Goal: Task Accomplishment & Management: Manage account settings

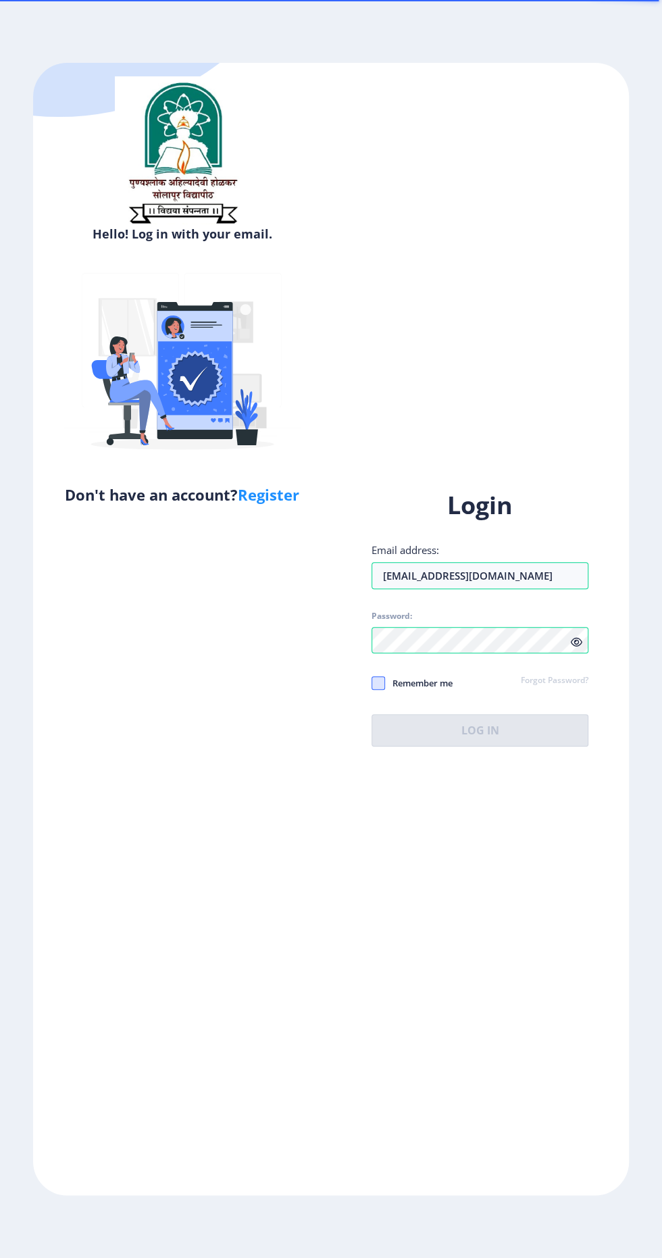
click at [384, 690] on span at bounding box center [379, 683] width 14 height 14
click at [372, 684] on input "Remember me" at bounding box center [372, 683] width 1 height 1
checkbox input "true"
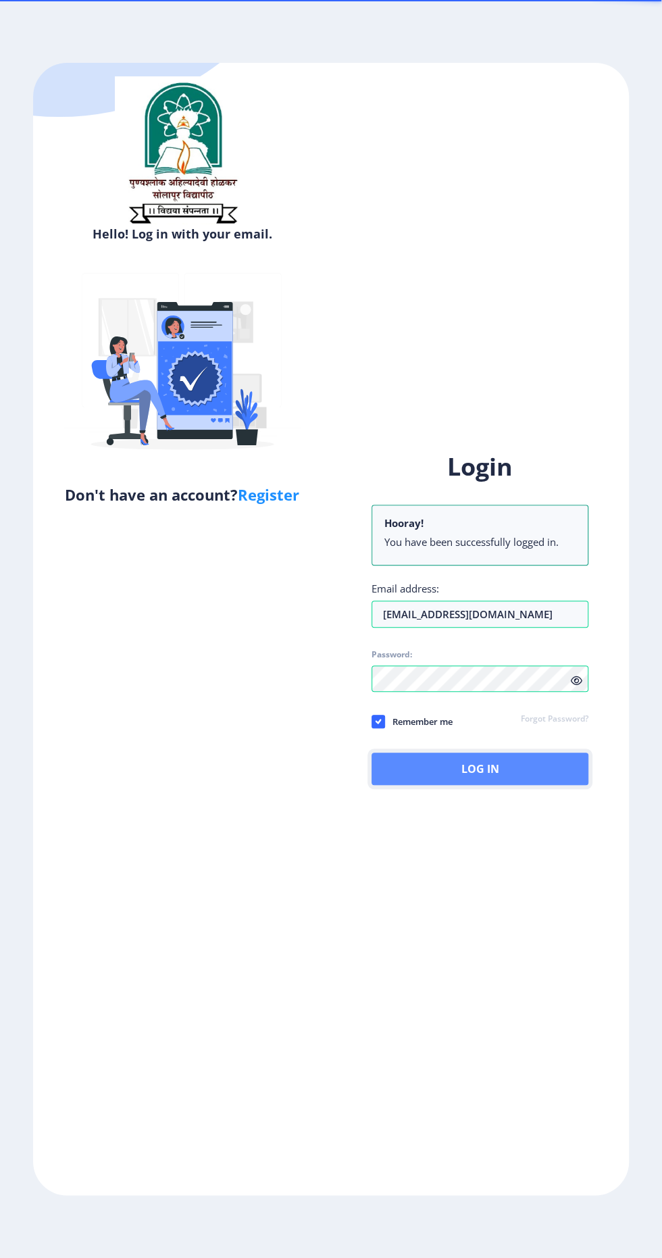
click at [518, 785] on button "Log In" at bounding box center [480, 769] width 217 height 32
click at [519, 785] on button "Log In" at bounding box center [480, 769] width 217 height 32
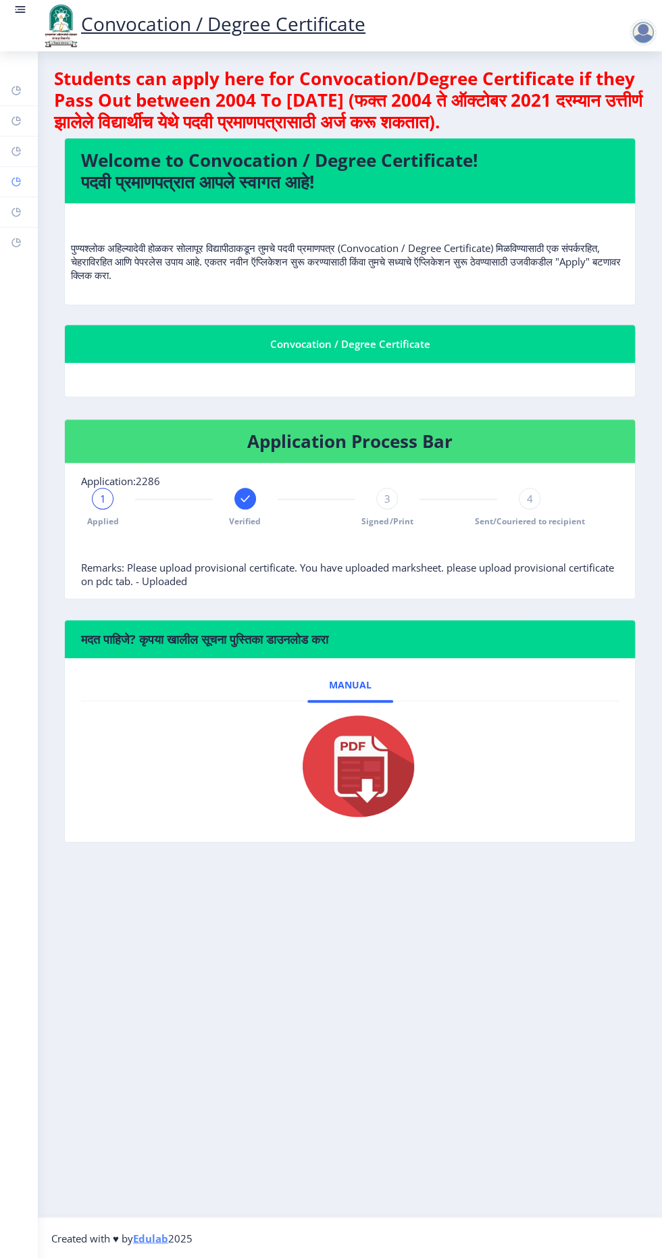
click at [16, 180] on rect at bounding box center [16, 181] width 11 height 11
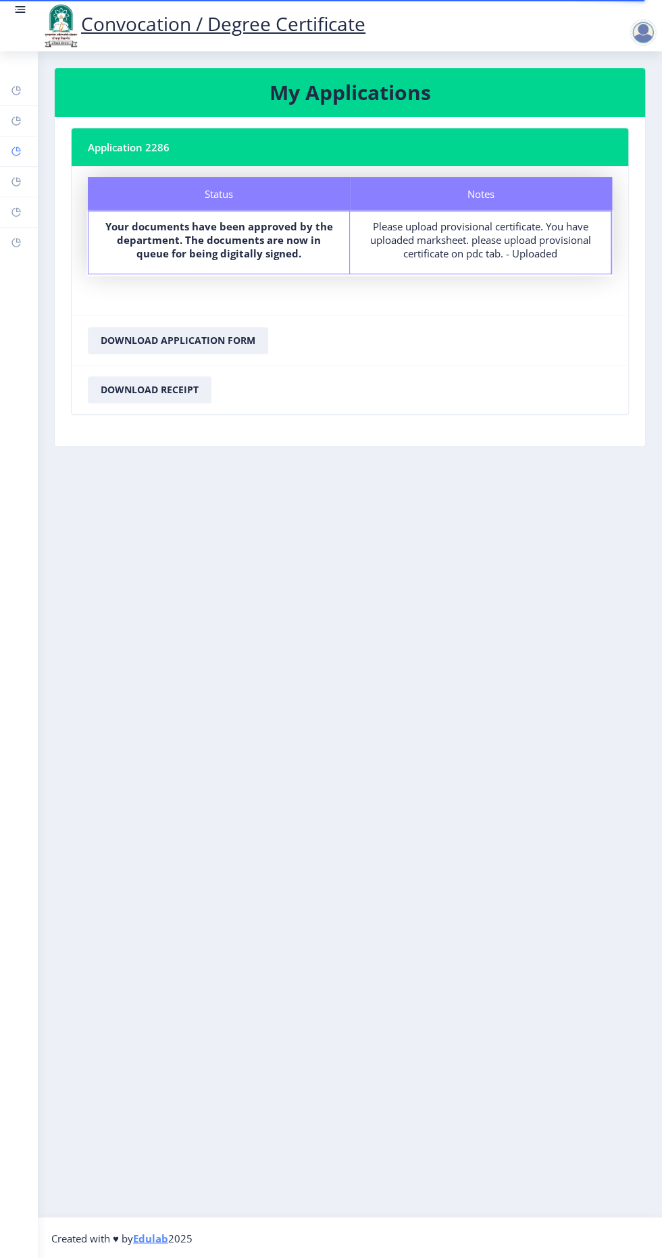
click at [16, 150] on rect at bounding box center [16, 151] width 11 height 11
select select
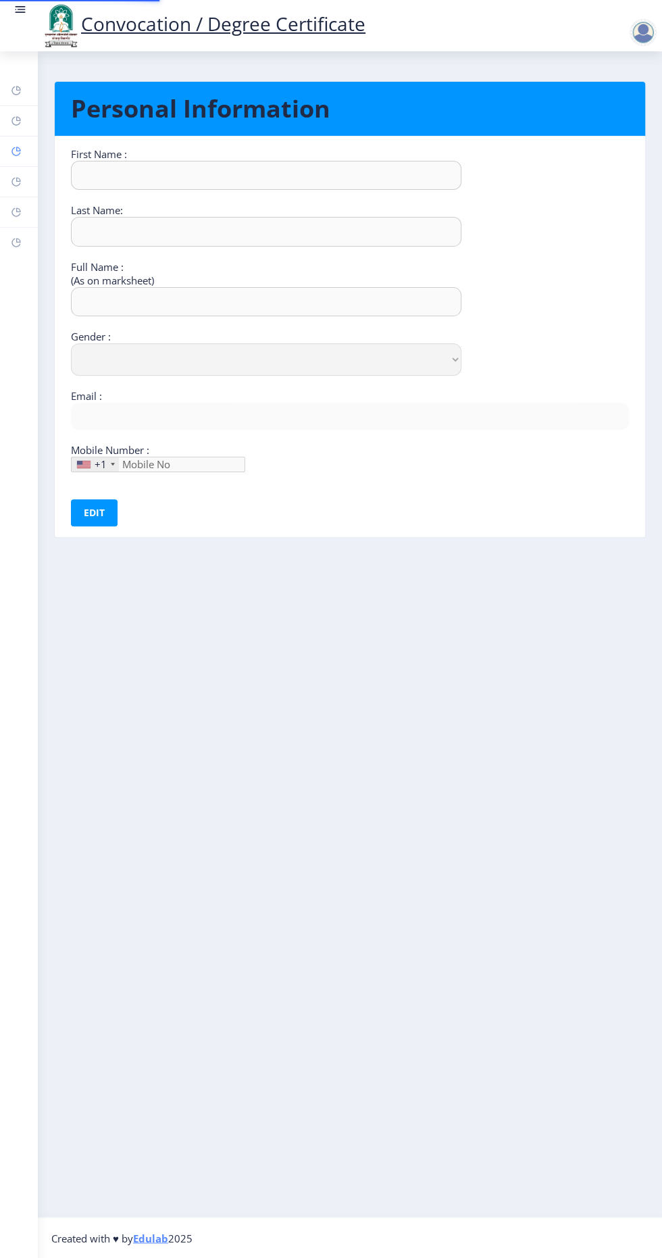
type input "Nitin"
type input "[PERSON_NAME]"
select select "[DEMOGRAPHIC_DATA]"
type input "[EMAIL_ADDRESS][DOMAIN_NAME]"
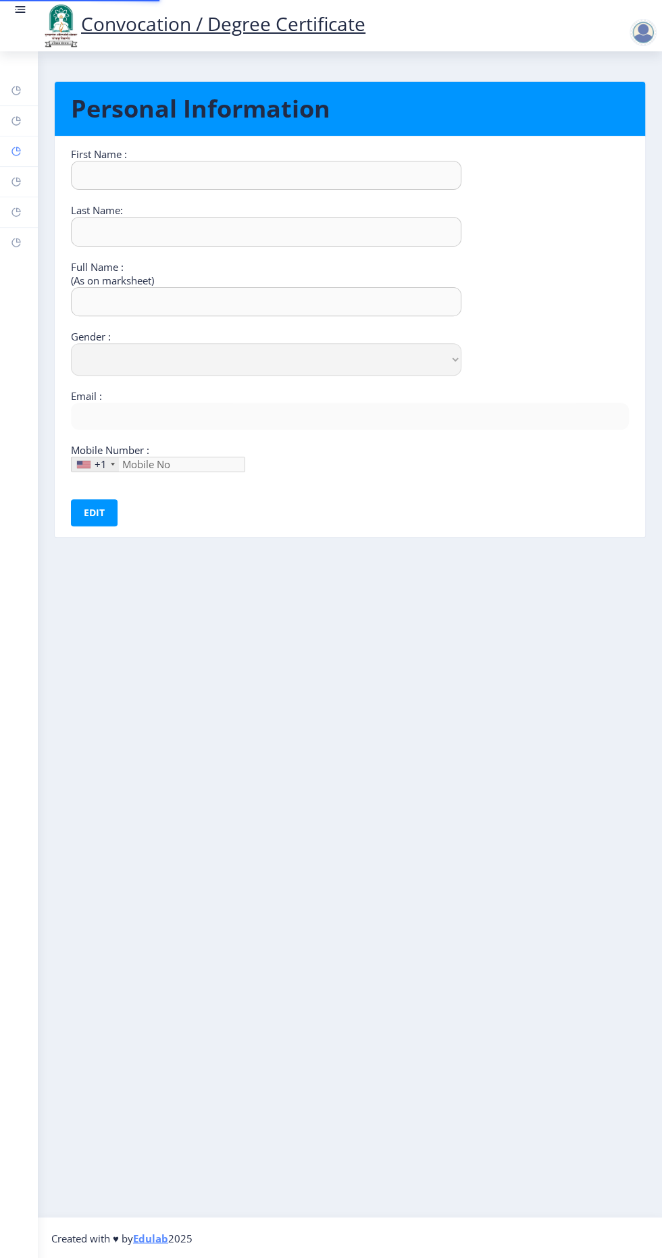
type input "9404027526"
click at [16, 120] on rect at bounding box center [16, 121] width 11 height 11
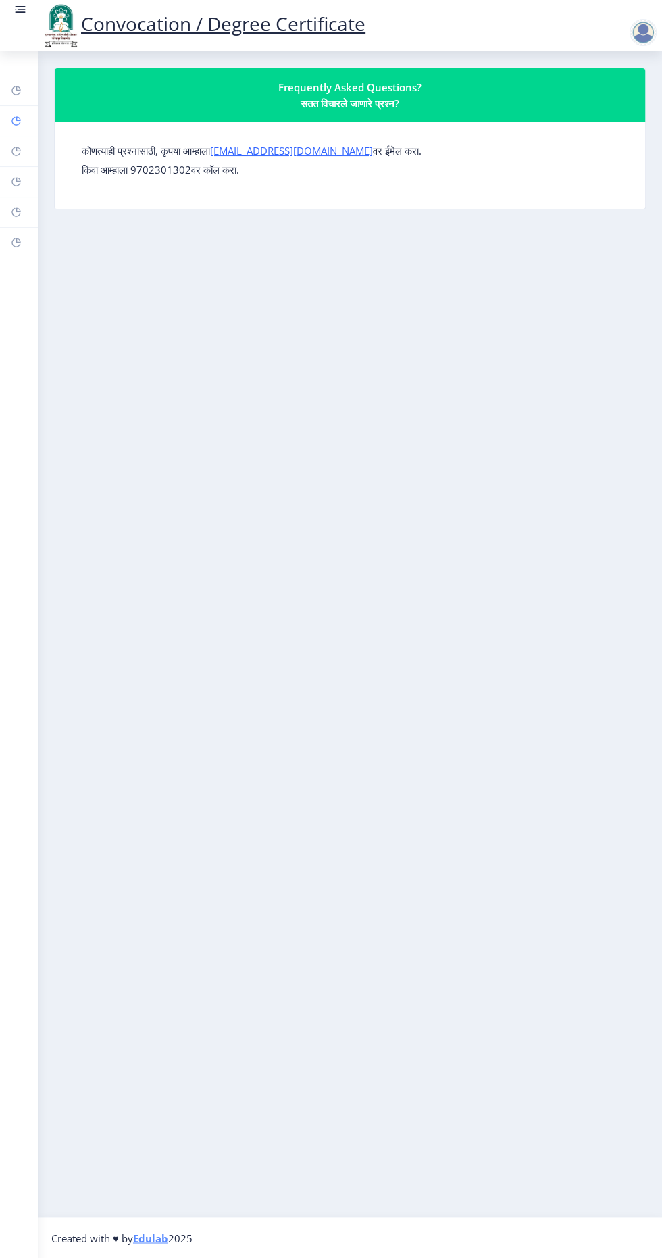
click at [16, 120] on rect at bounding box center [16, 121] width 11 height 11
click at [21, 251] on link "Incorrect Certificate" at bounding box center [19, 243] width 38 height 30
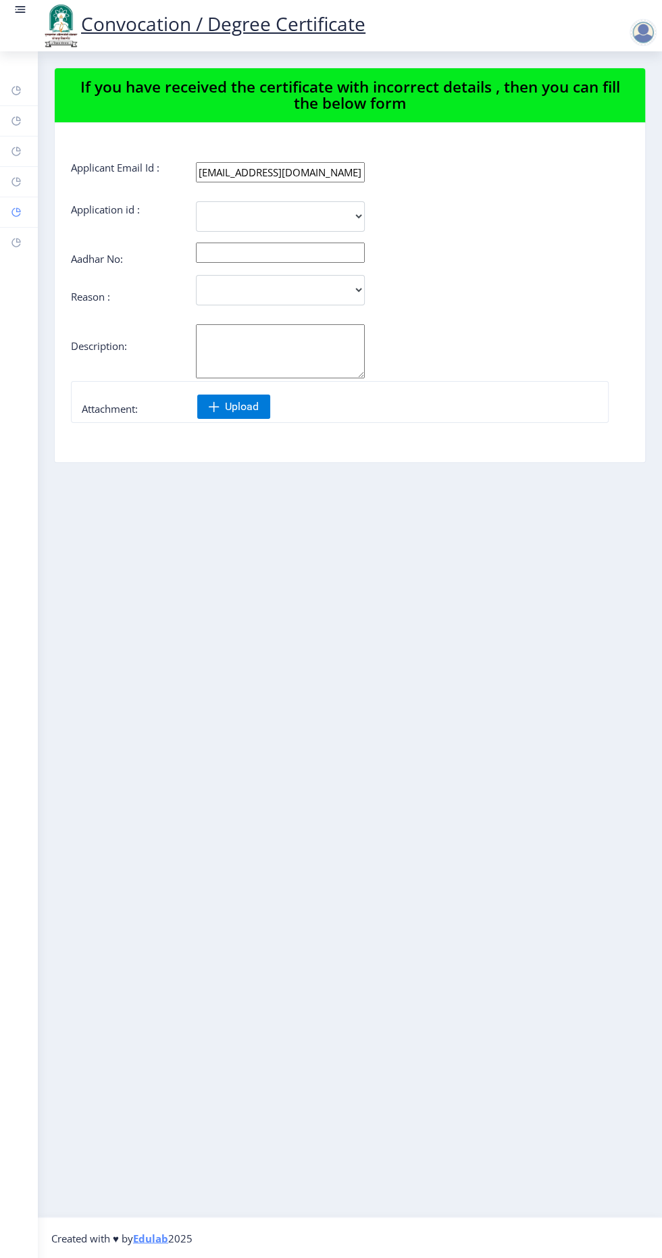
click at [16, 211] on rect at bounding box center [16, 212] width 11 height 11
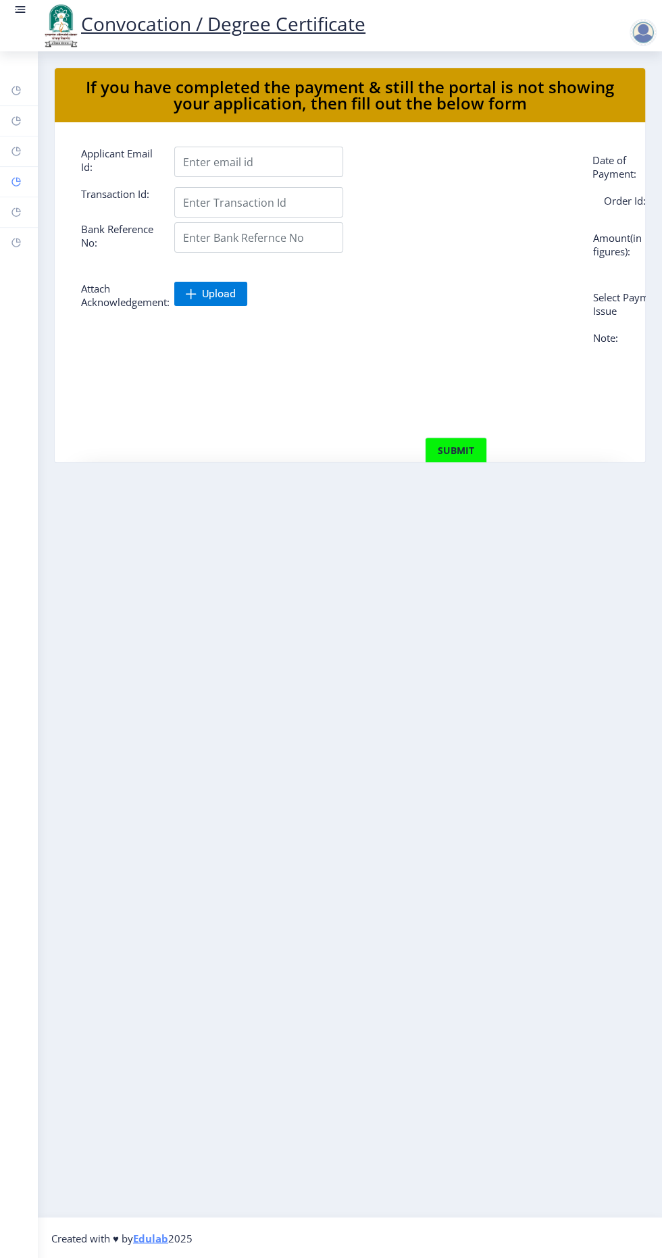
click at [16, 180] on rect at bounding box center [16, 181] width 11 height 11
